Goal: Information Seeking & Learning: Learn about a topic

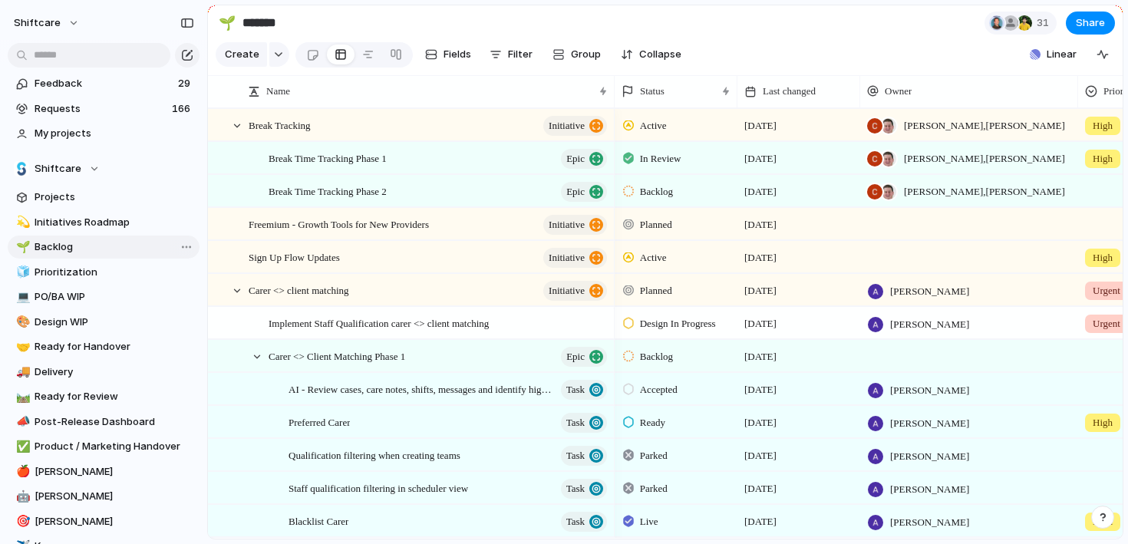
click at [76, 243] on span "Backlog" at bounding box center [115, 246] width 160 height 15
click at [57, 195] on span "Projects" at bounding box center [115, 197] width 160 height 15
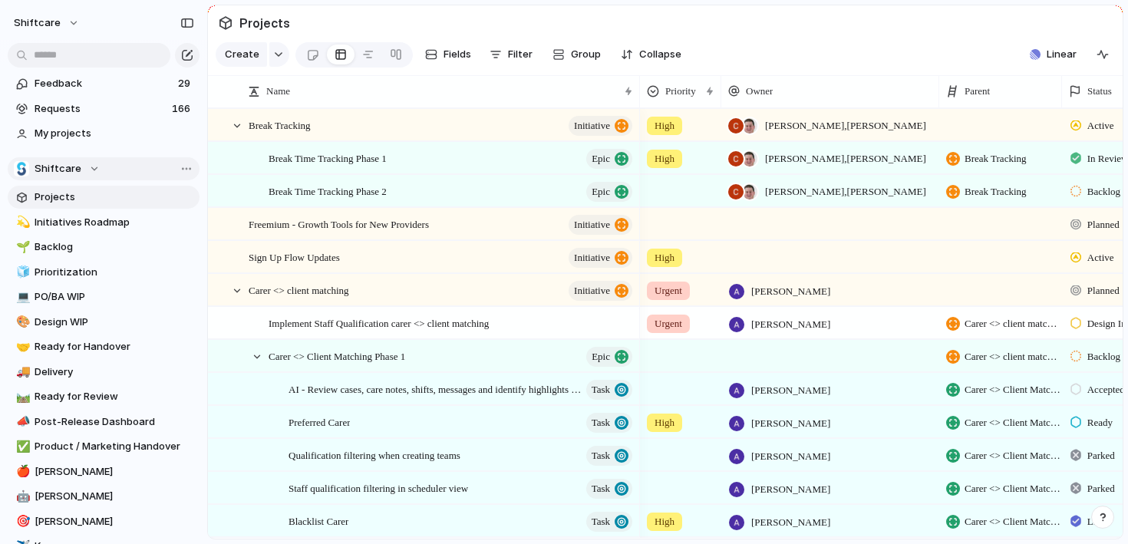
click at [57, 173] on span "Shiftcare" at bounding box center [58, 168] width 47 height 15
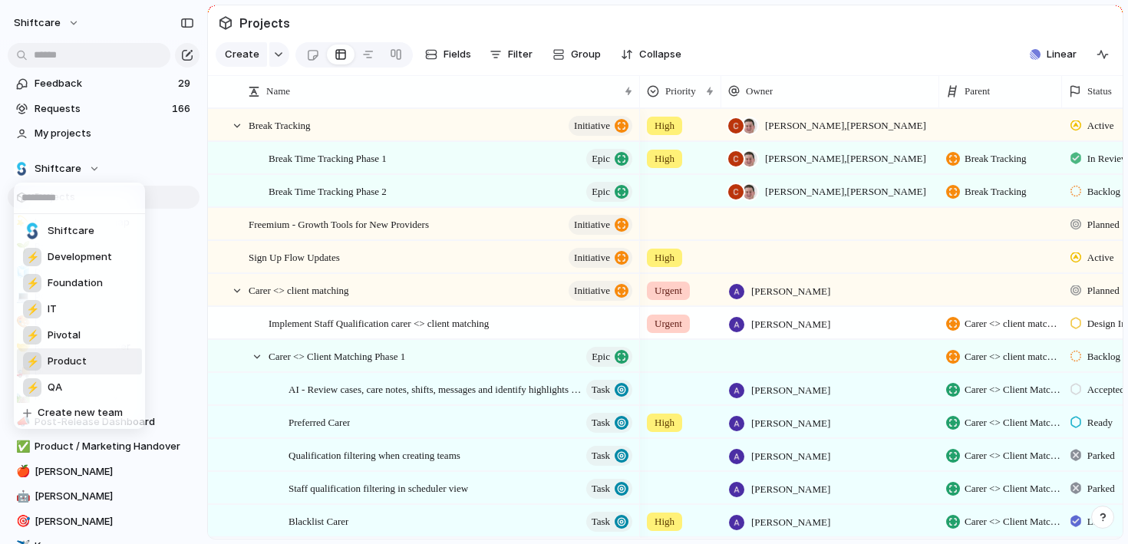
click at [61, 361] on span "Product" at bounding box center [67, 361] width 39 height 15
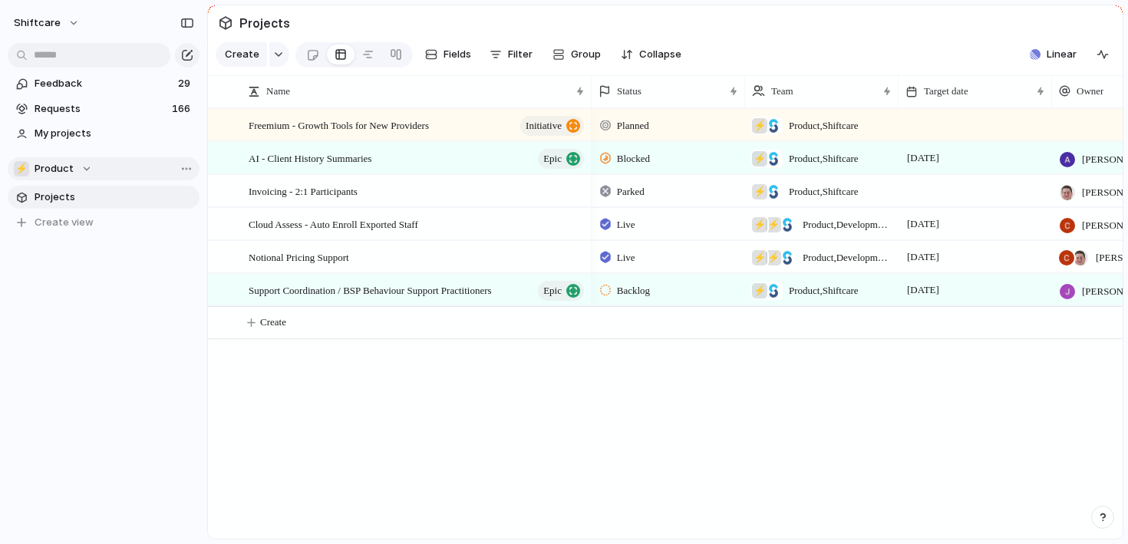
click at [77, 167] on div "⚡ Product" at bounding box center [53, 168] width 78 height 15
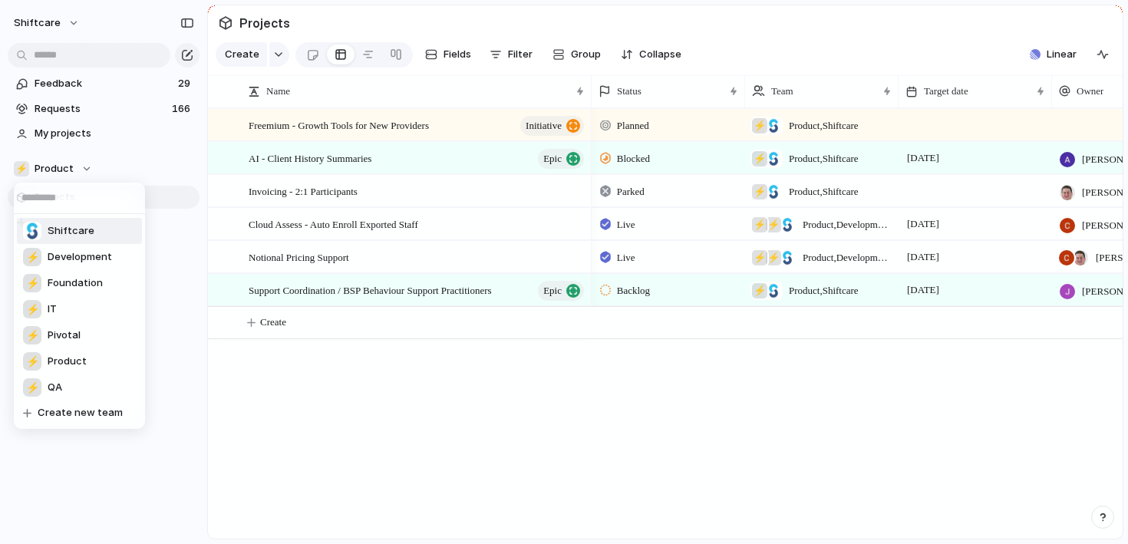
click at [70, 229] on span "Shiftcare" at bounding box center [71, 230] width 47 height 15
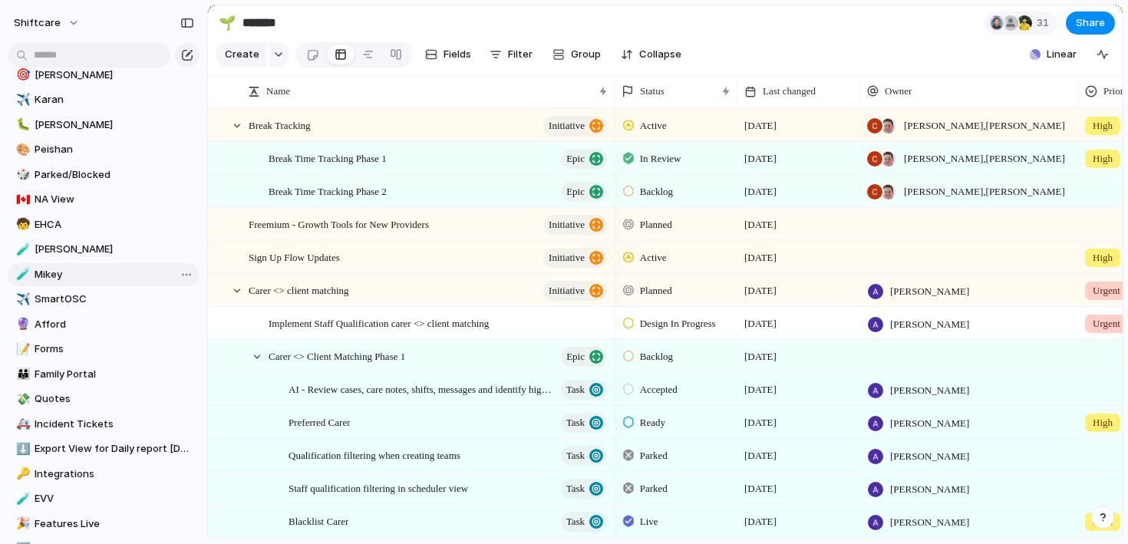
scroll to position [294, 0]
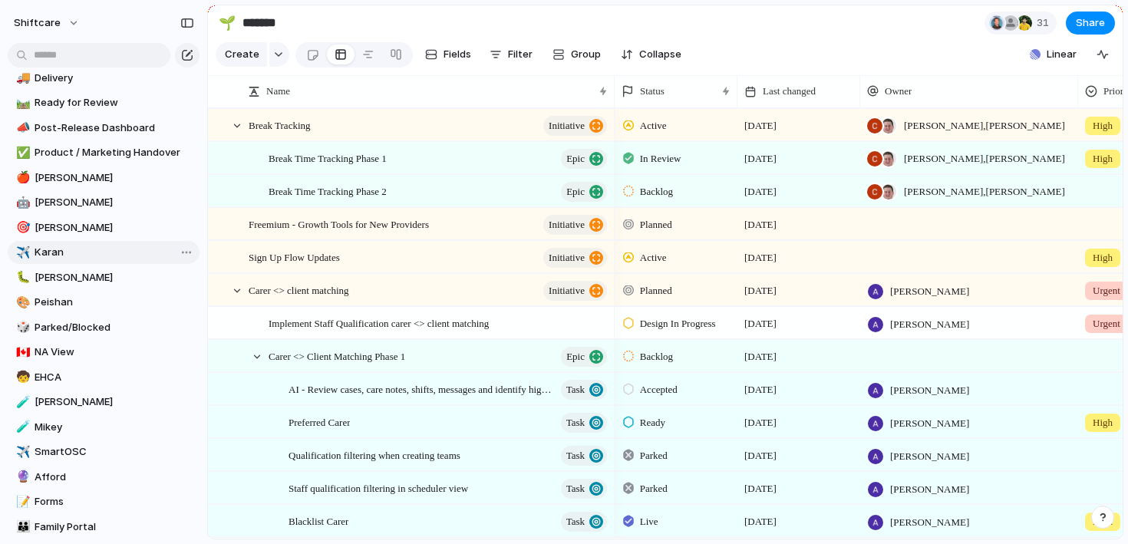
click at [57, 254] on span "Karan" at bounding box center [115, 252] width 160 height 15
type input "*****"
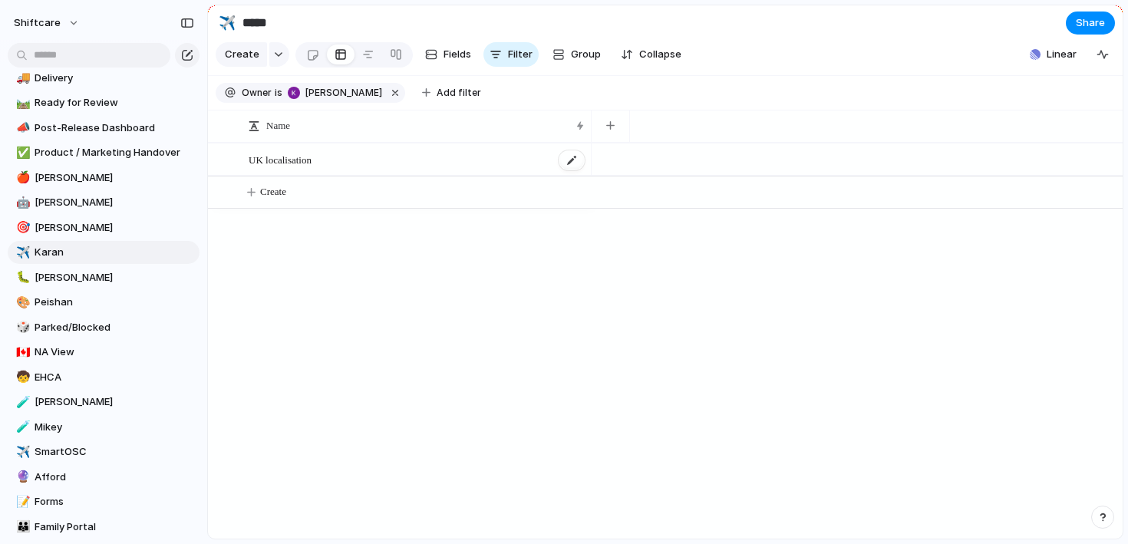
click at [308, 150] on span "UK localisation" at bounding box center [280, 159] width 63 height 18
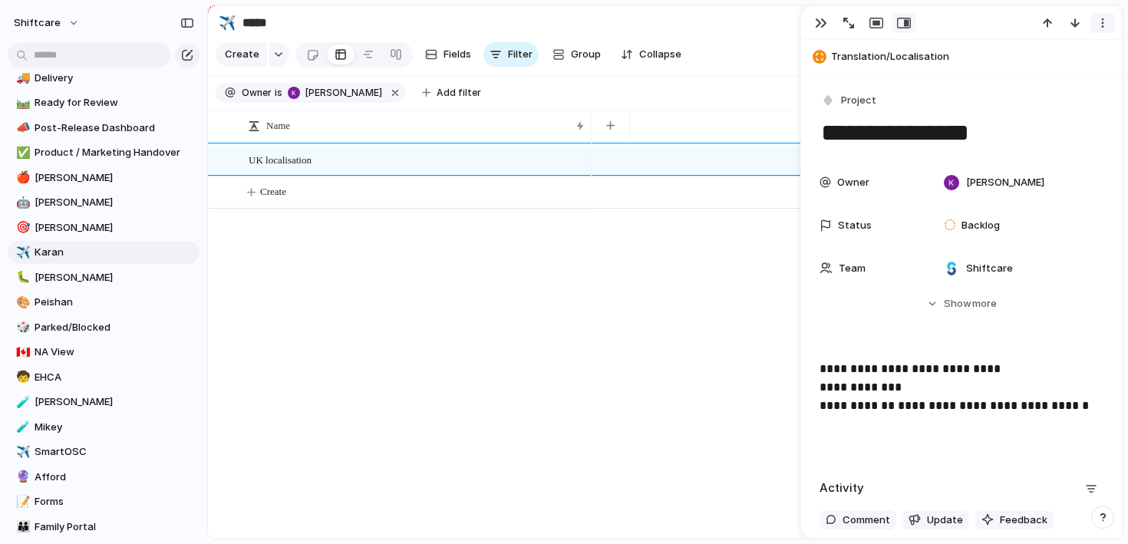
click at [1102, 25] on div "button" at bounding box center [1103, 23] width 12 height 12
click at [552, 355] on div "Mark as duplicate Delete" at bounding box center [564, 272] width 1128 height 544
click at [552, 355] on div "UK localisation Create" at bounding box center [665, 341] width 915 height 396
click at [819, 25] on div "button" at bounding box center [821, 23] width 12 height 12
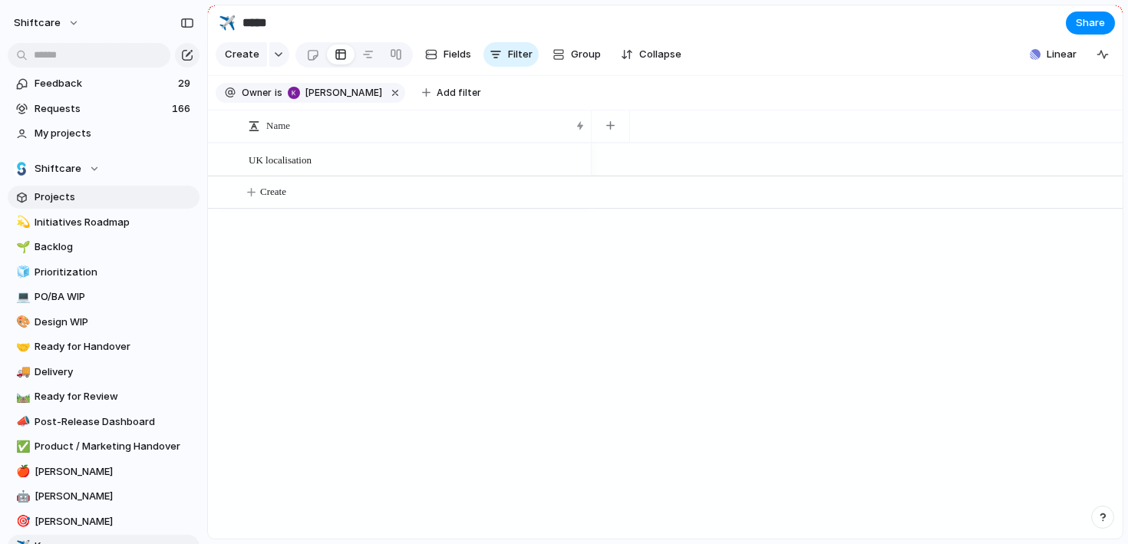
click at [69, 199] on span "Projects" at bounding box center [115, 197] width 160 height 15
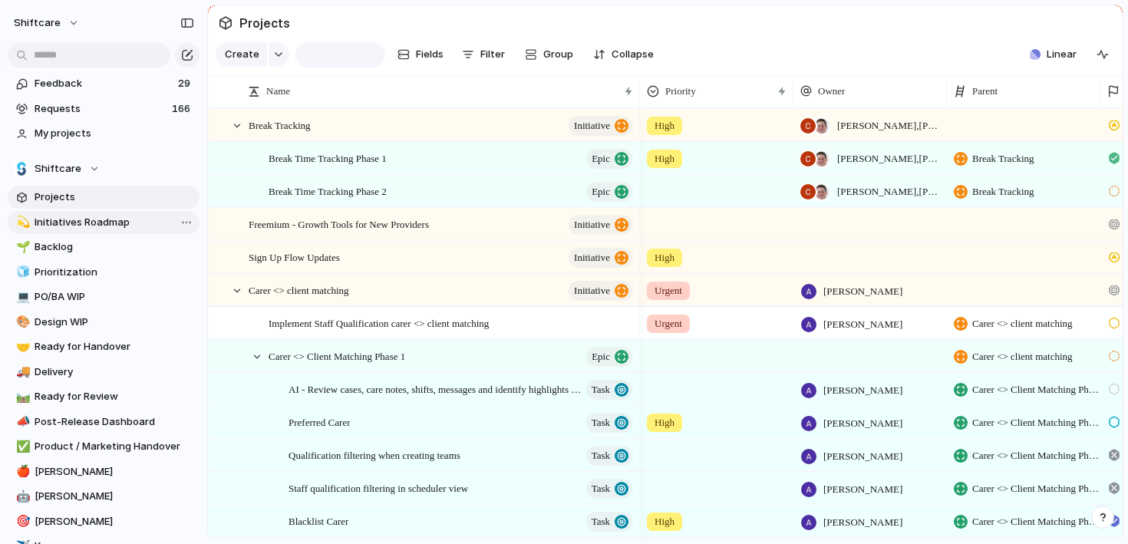
click at [61, 219] on span "Initiatives Roadmap" at bounding box center [115, 222] width 160 height 15
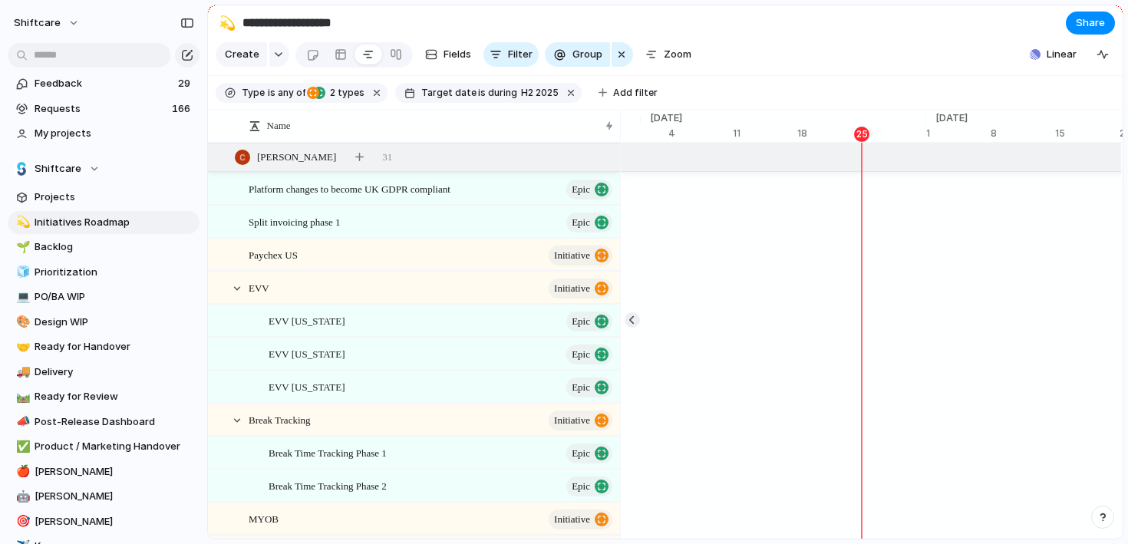
scroll to position [0, 10072]
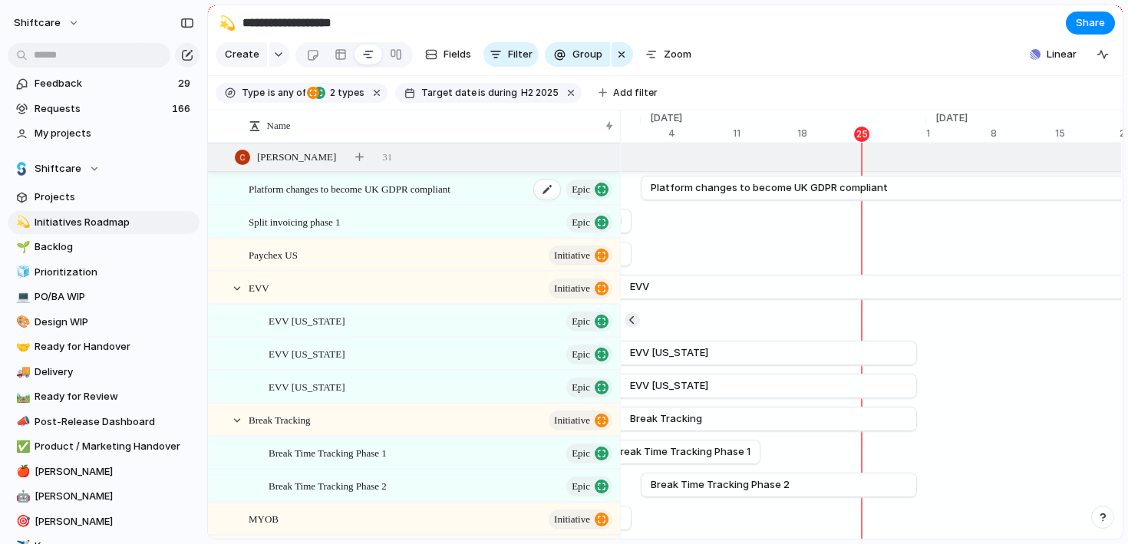
click at [450, 189] on span "Platform changes to become UK GDPR compliant" at bounding box center [350, 189] width 202 height 18
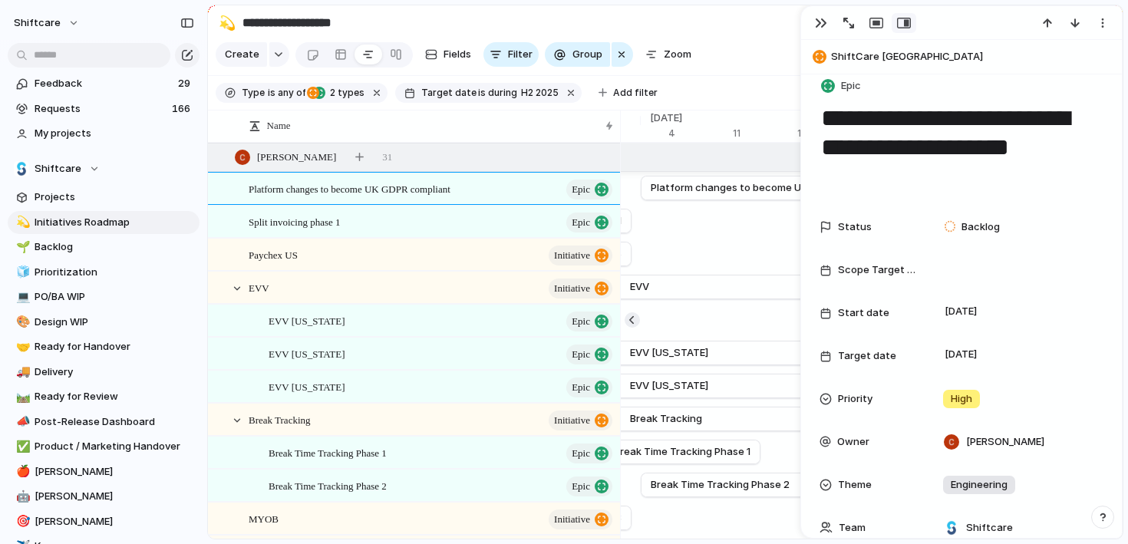
scroll to position [9, 0]
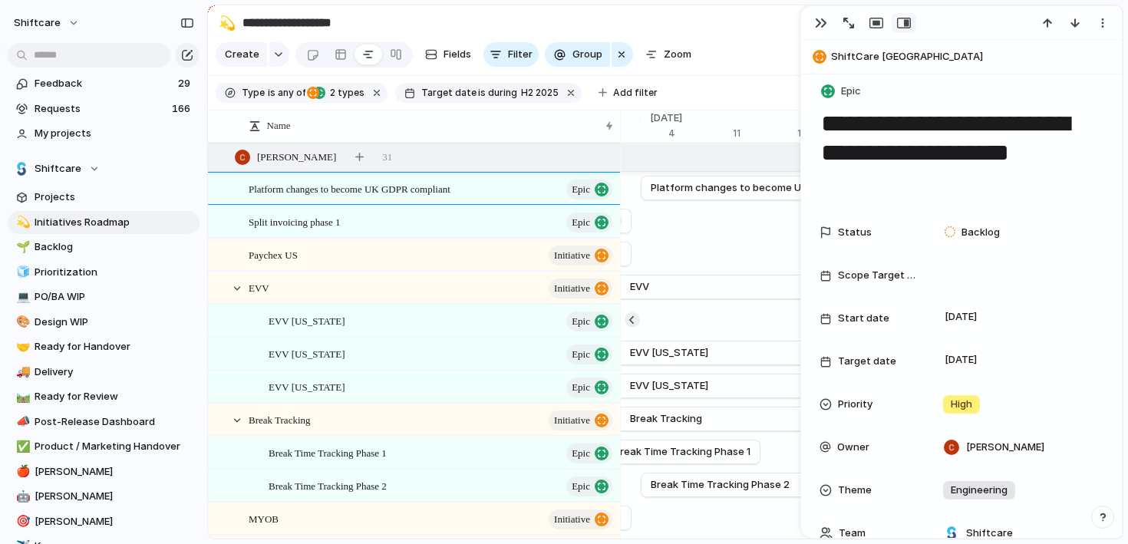
click at [890, 375] on div "Target date [DATE]" at bounding box center [962, 361] width 284 height 31
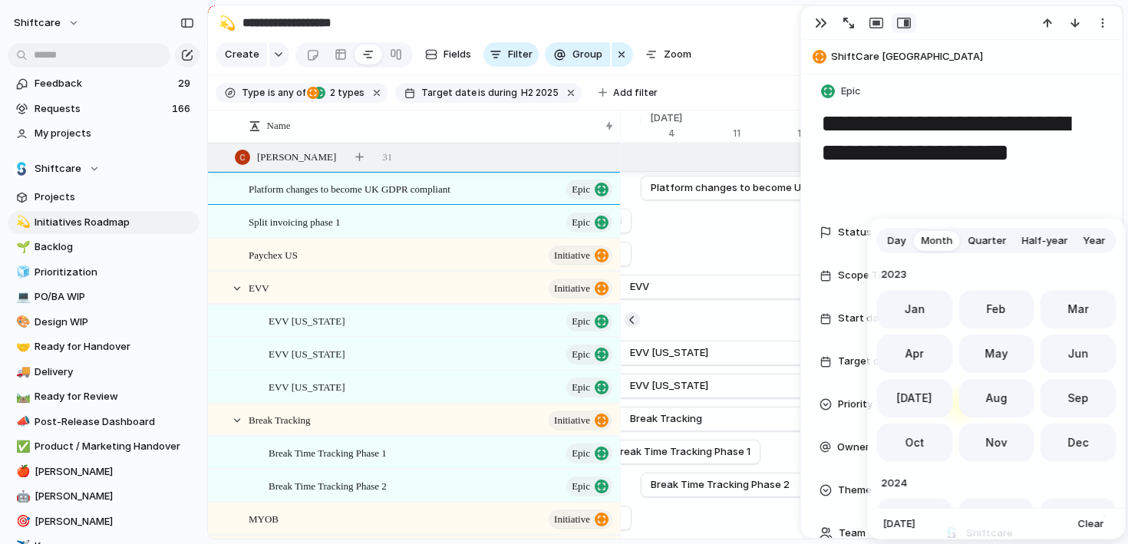
scroll to position [421, 0]
click at [752, 38] on div "Day Month Quarter Half-year Year [DATE] Feb Mar Apr May Jun [DATE] Aug Sep Oct …" at bounding box center [564, 272] width 1128 height 544
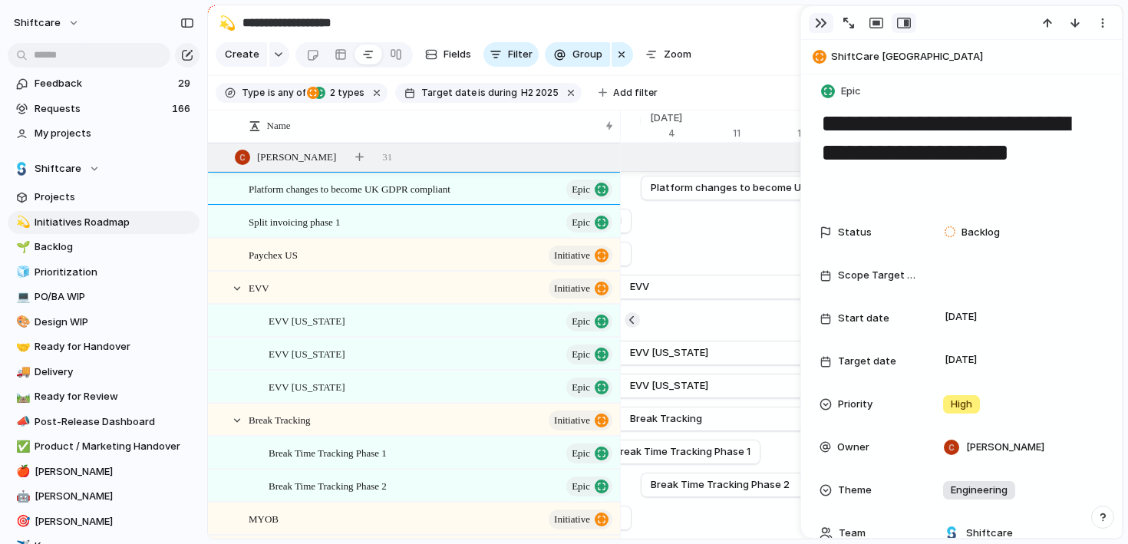
click at [812, 25] on button "button" at bounding box center [821, 23] width 25 height 20
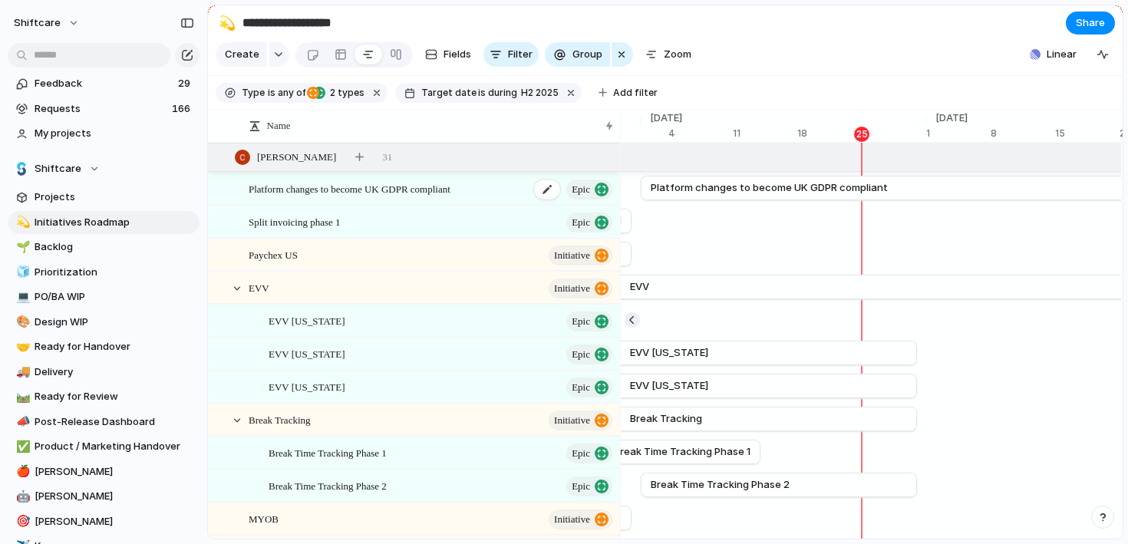
click at [450, 186] on span "Platform changes to become UK GDPR compliant" at bounding box center [350, 189] width 202 height 18
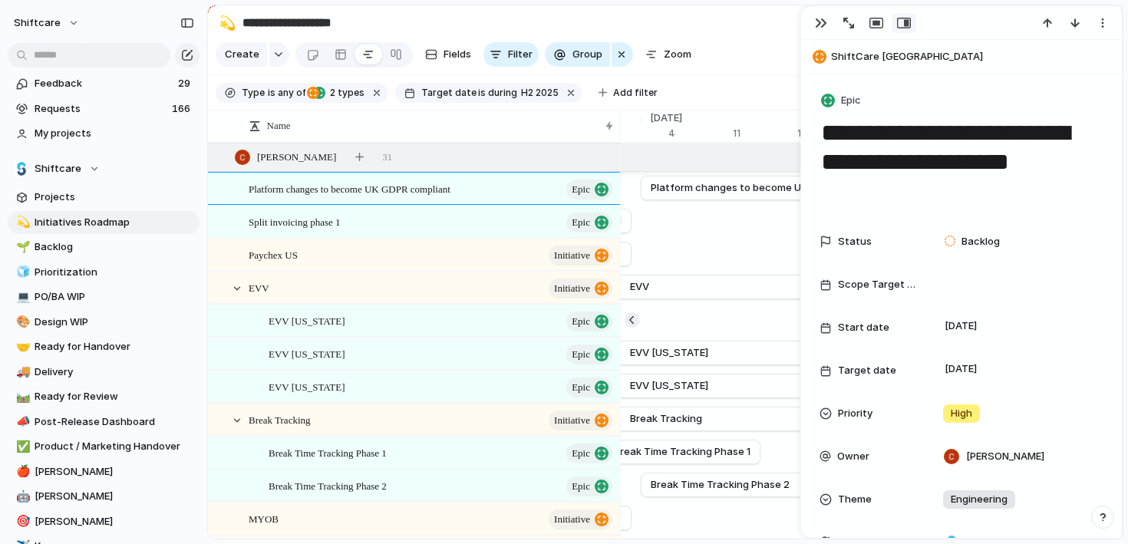
click at [719, 46] on section "Create Fields Filter Group Zoom Linear" at bounding box center [665, 57] width 915 height 37
click at [818, 22] on div "button" at bounding box center [821, 23] width 12 height 12
